Goal: Find specific page/section: Find specific page/section

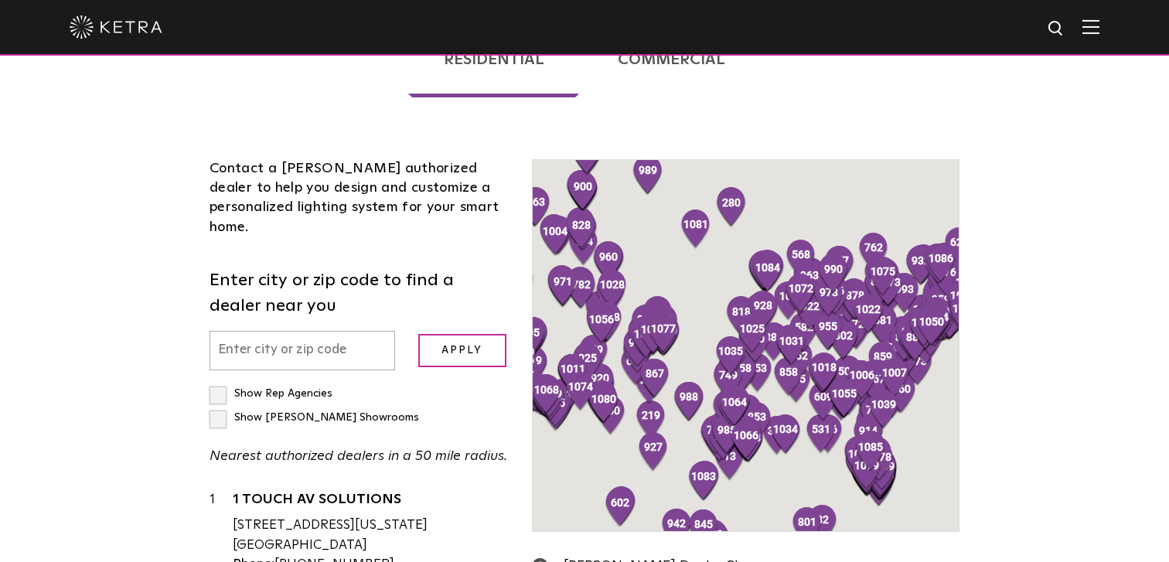
click at [300, 388] on label "Show Rep Agencies" at bounding box center [270, 393] width 123 height 11
click at [219, 382] on input "Show Rep Agencies" at bounding box center [214, 387] width 10 height 10
checkbox input "true"
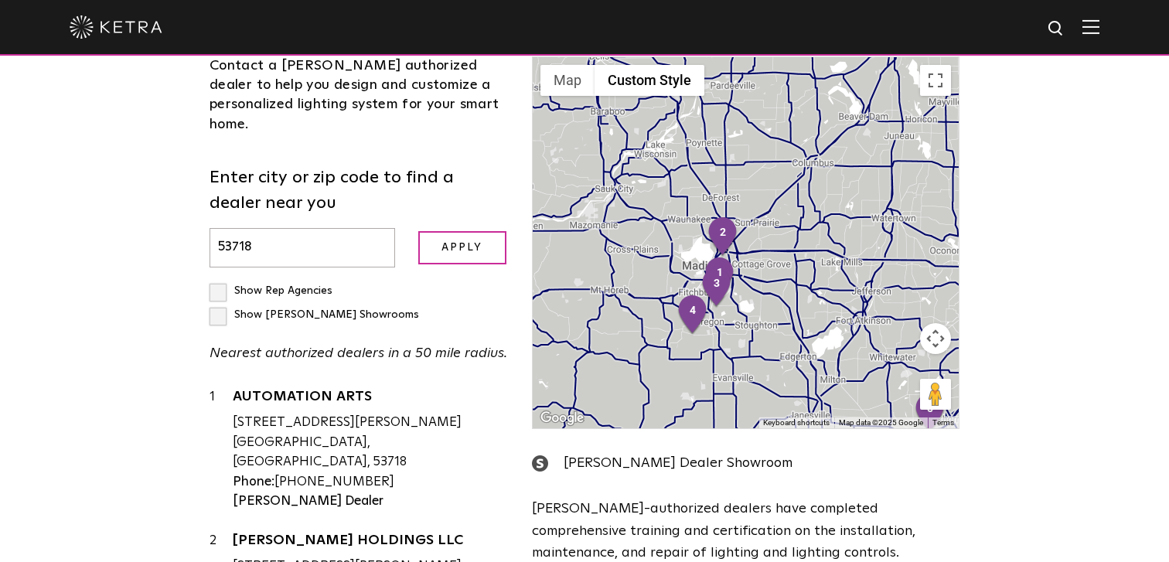
click at [257, 228] on input "53718" at bounding box center [301, 247] width 185 height 39
type input "53168"
click at [418, 231] on input "Apply" at bounding box center [462, 247] width 88 height 33
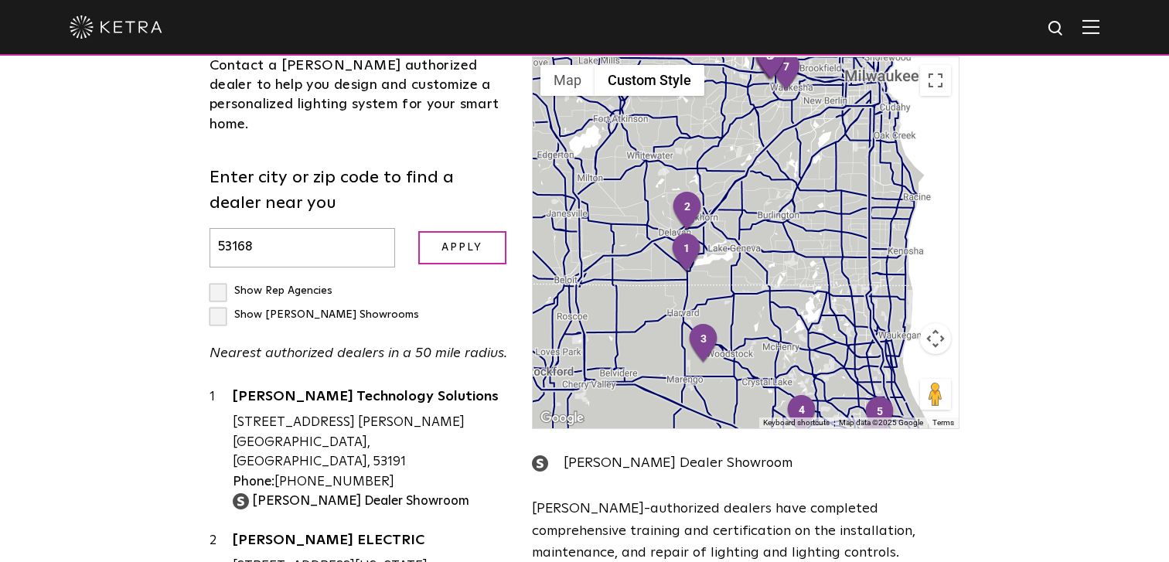
click at [351, 309] on label "Show [PERSON_NAME] Showrooms" at bounding box center [313, 314] width 209 height 11
click at [219, 279] on input "Show [PERSON_NAME] Showrooms" at bounding box center [214, 284] width 10 height 10
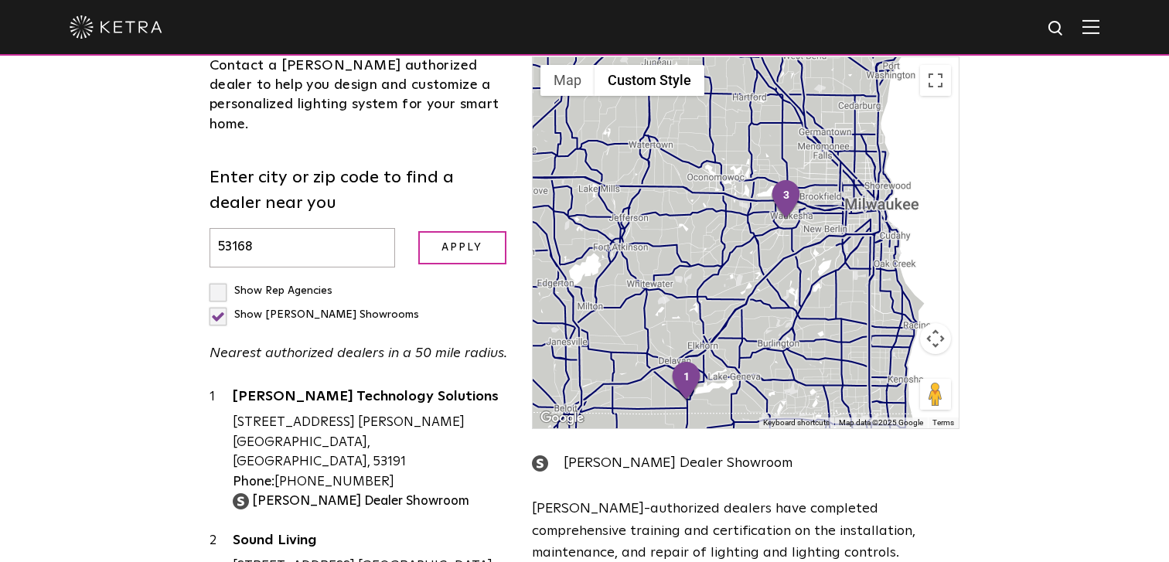
click at [359, 309] on label "Show [PERSON_NAME] Showrooms" at bounding box center [313, 314] width 209 height 11
click at [219, 279] on input "Show [PERSON_NAME] Showrooms" at bounding box center [214, 284] width 10 height 10
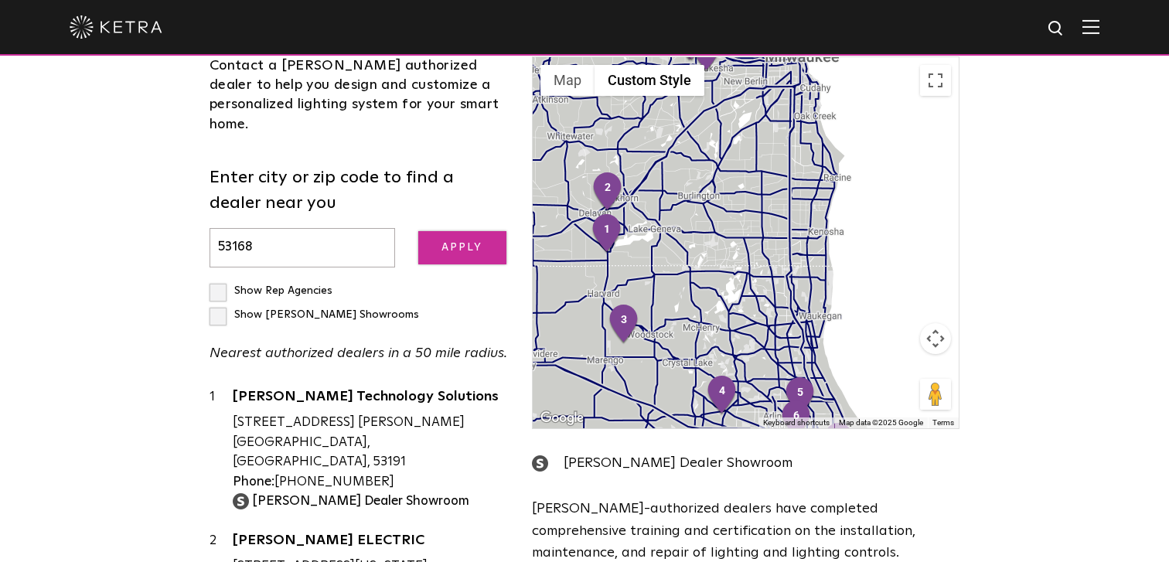
click at [464, 231] on input "Apply" at bounding box center [462, 247] width 88 height 33
click at [363, 309] on label "Show [PERSON_NAME] Showrooms" at bounding box center [313, 314] width 209 height 11
click at [219, 279] on input "Show [PERSON_NAME] Showrooms" at bounding box center [214, 284] width 10 height 10
click at [440, 231] on input "Apply" at bounding box center [462, 247] width 88 height 33
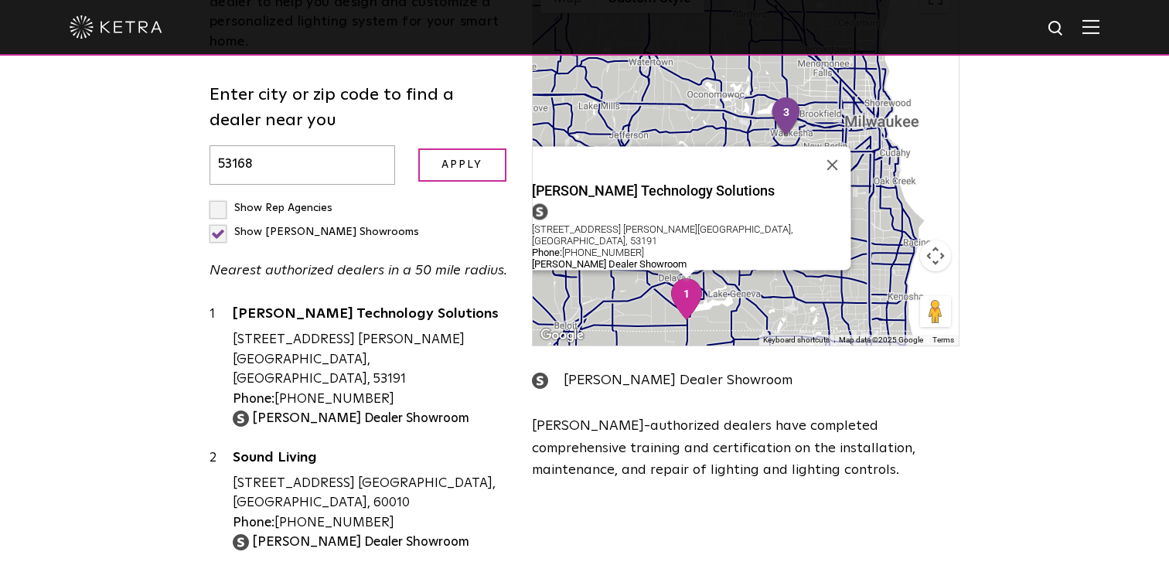
scroll to position [590, 0]
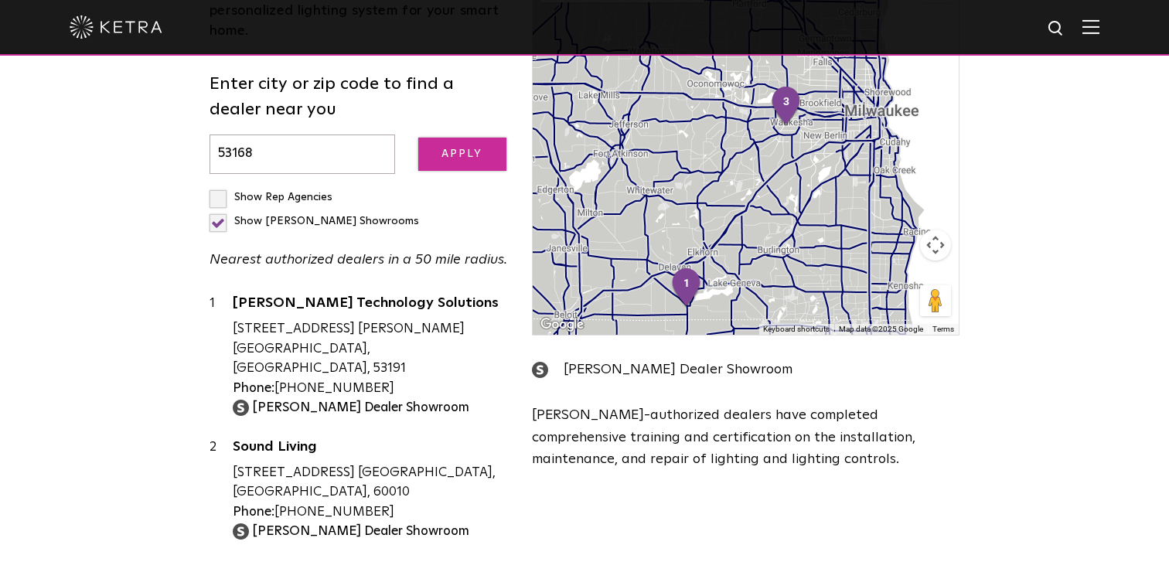
click at [422, 138] on input "Apply" at bounding box center [462, 154] width 88 height 33
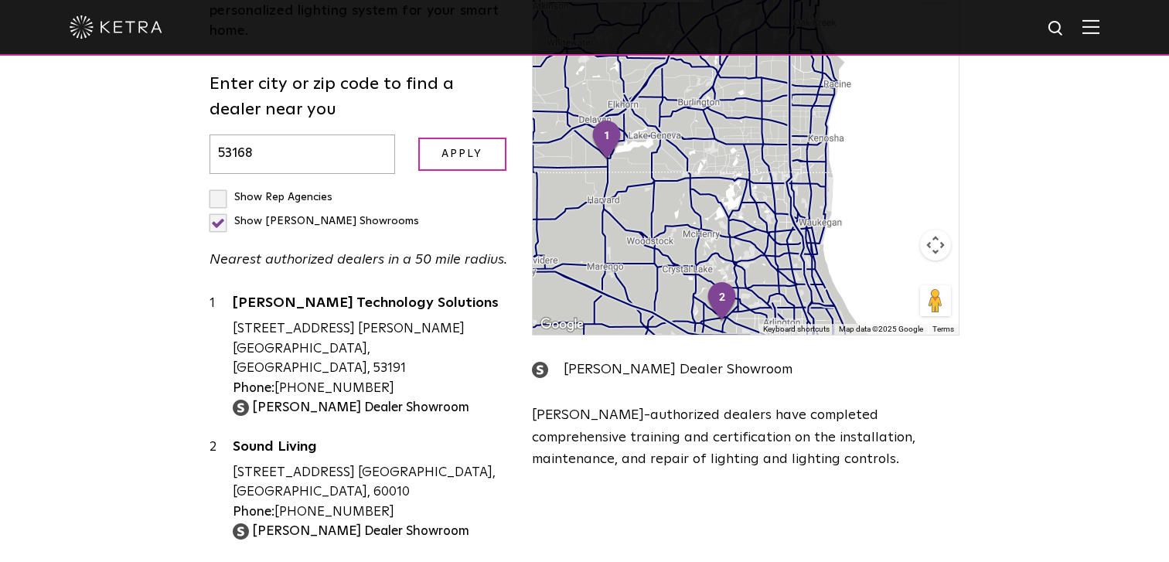
click at [359, 216] on label "Show [PERSON_NAME] Showrooms" at bounding box center [313, 221] width 209 height 11
click at [219, 185] on input "Show [PERSON_NAME] Showrooms" at bounding box center [214, 190] width 10 height 10
checkbox input "false"
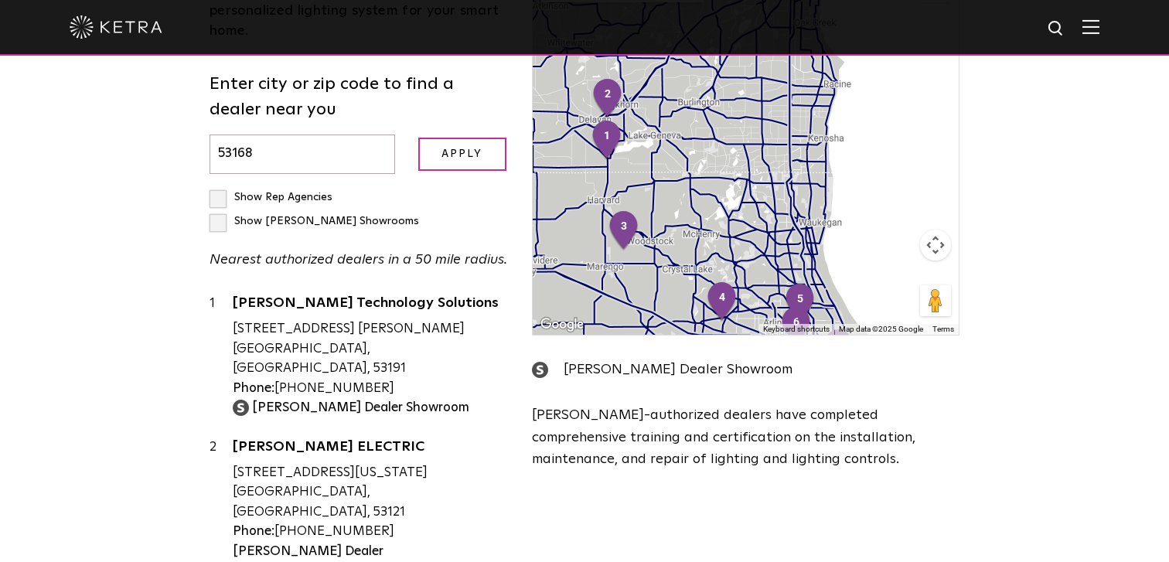
click at [268, 134] on input "53168" at bounding box center [301, 153] width 185 height 39
type input "53718"
click at [418, 138] on input "Apply" at bounding box center [462, 154] width 88 height 33
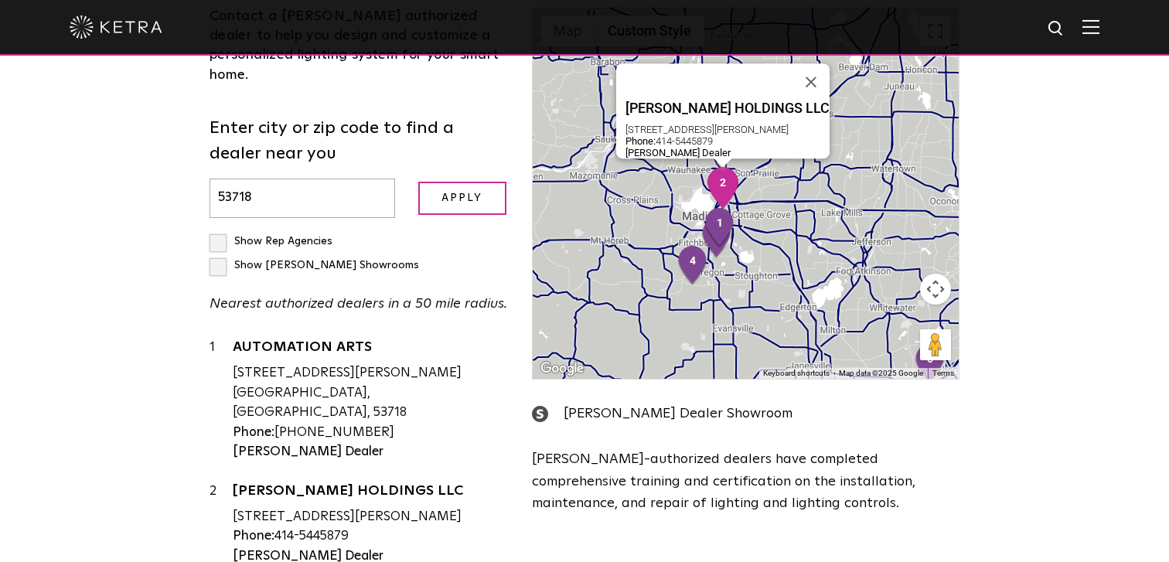
scroll to position [545, 0]
